Goal: Task Accomplishment & Management: Manage account settings

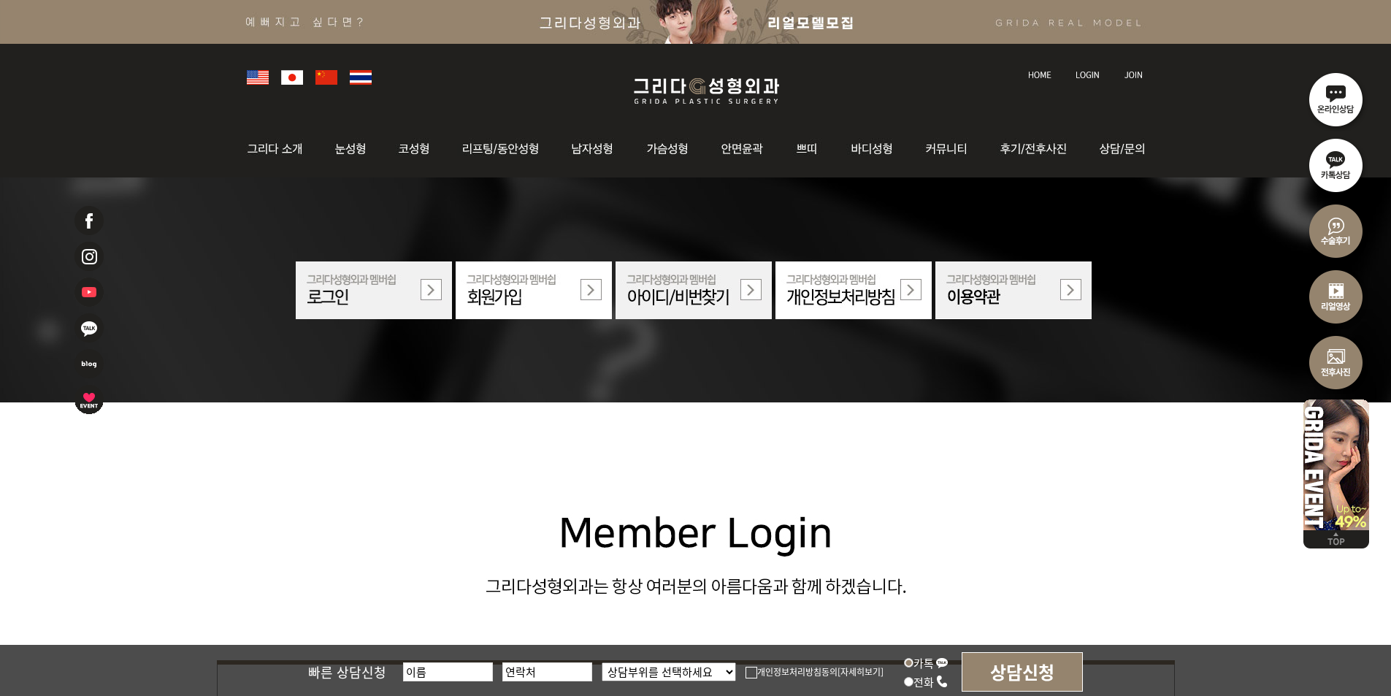
click at [1095, 69] on link at bounding box center [1088, 61] width 41 height 20
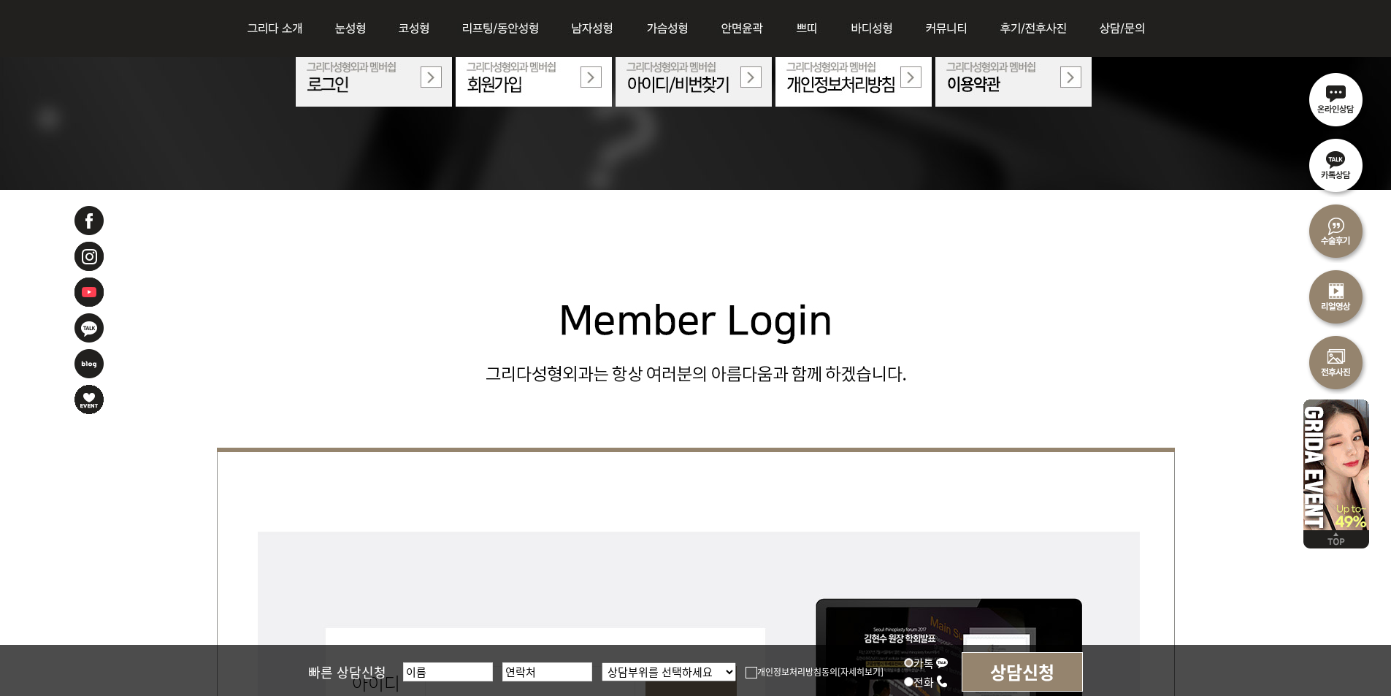
scroll to position [292, 0]
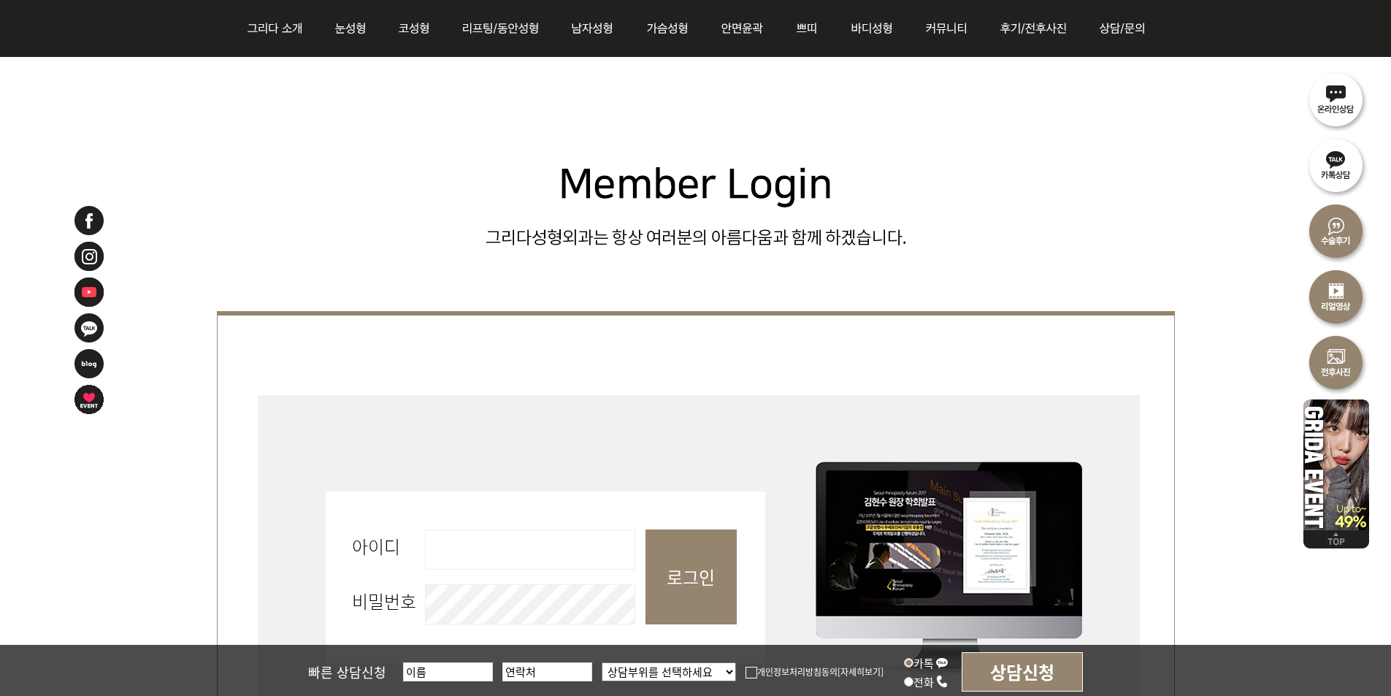
drag, startPoint x: 434, startPoint y: 547, endPoint x: 444, endPoint y: 547, distance: 9.5
click at [434, 547] on input "아이디 필수" at bounding box center [530, 549] width 210 height 40
type input "admin"
click at [713, 562] on input "로그인" at bounding box center [690, 576] width 91 height 95
